Goal: Task Accomplishment & Management: Use online tool/utility

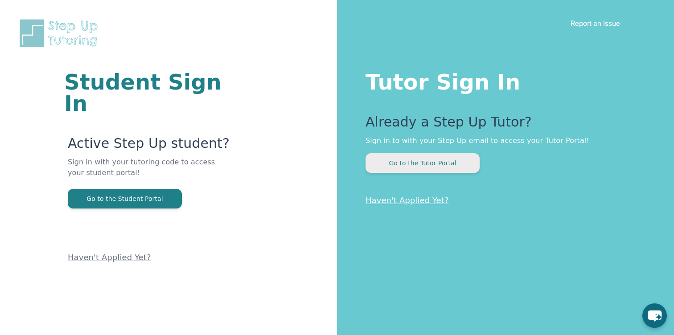
click at [389, 163] on button "Go to the Tutor Portal" at bounding box center [423, 163] width 114 height 20
click at [416, 164] on button "Go to the Tutor Portal" at bounding box center [423, 163] width 114 height 20
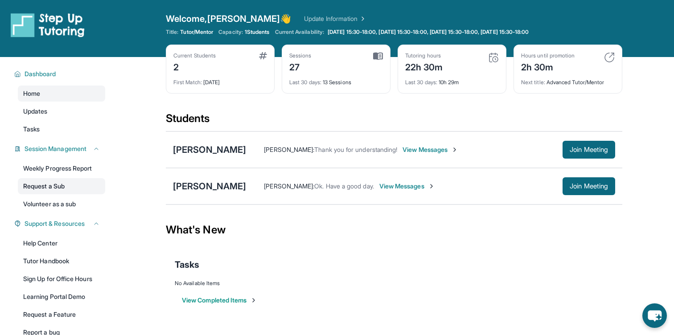
click at [72, 186] on link "Request a Sub" at bounding box center [61, 186] width 87 height 16
click at [54, 188] on link "Request a Sub" at bounding box center [61, 186] width 87 height 16
